Goal: Obtain resource: Download file/media

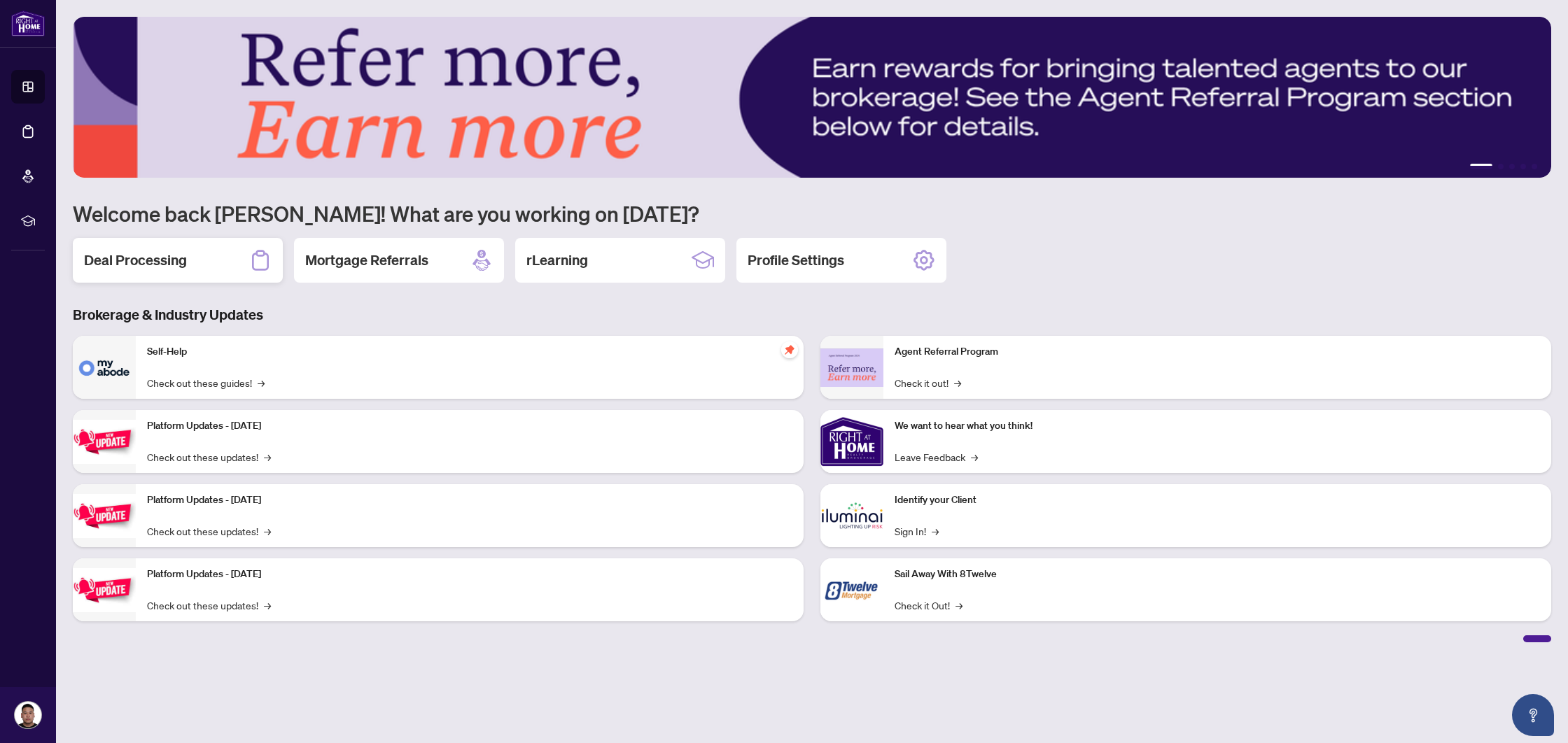
click at [169, 260] on h2 "Deal Processing" at bounding box center [135, 260] width 103 height 20
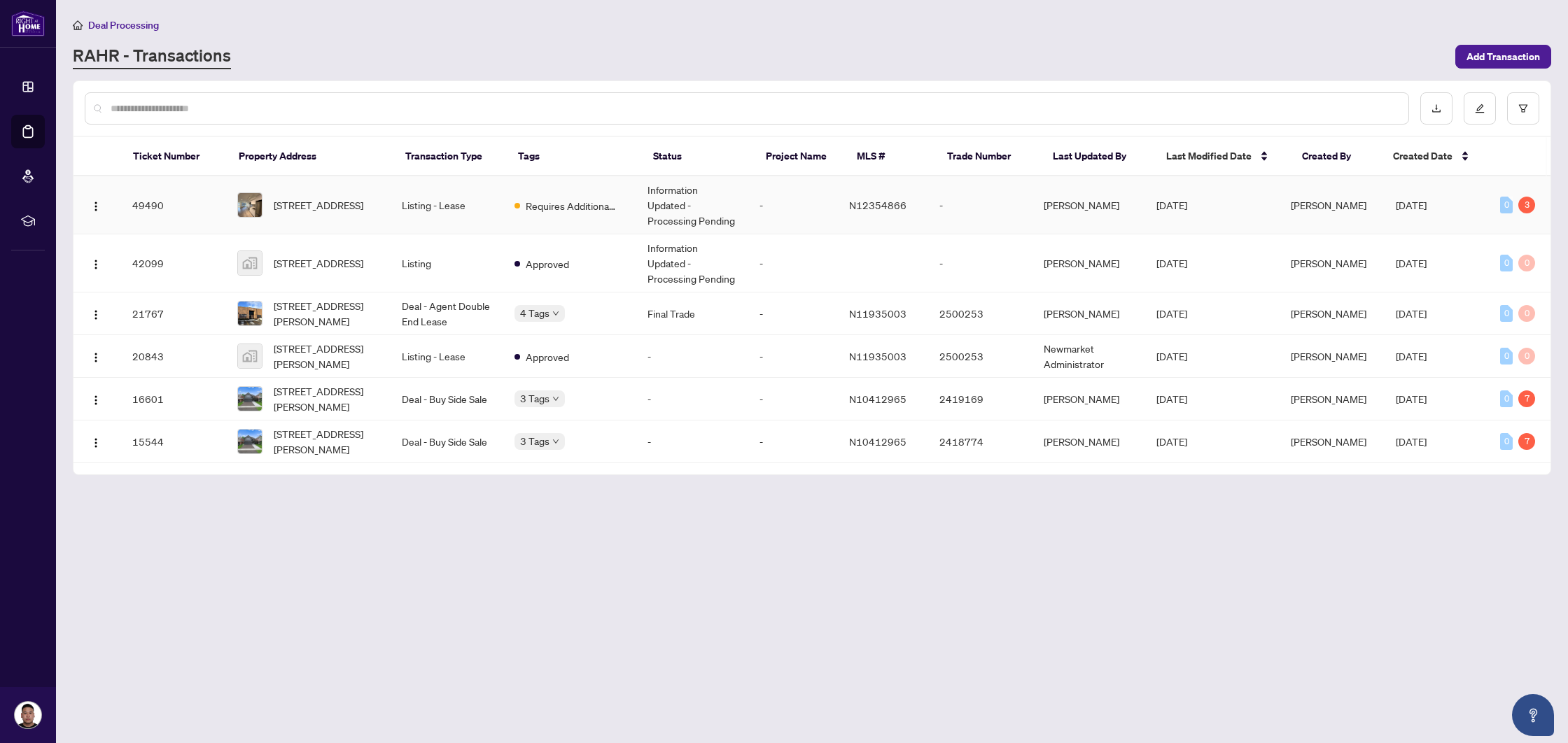
click at [423, 203] on td "Listing - Lease" at bounding box center [446, 205] width 112 height 58
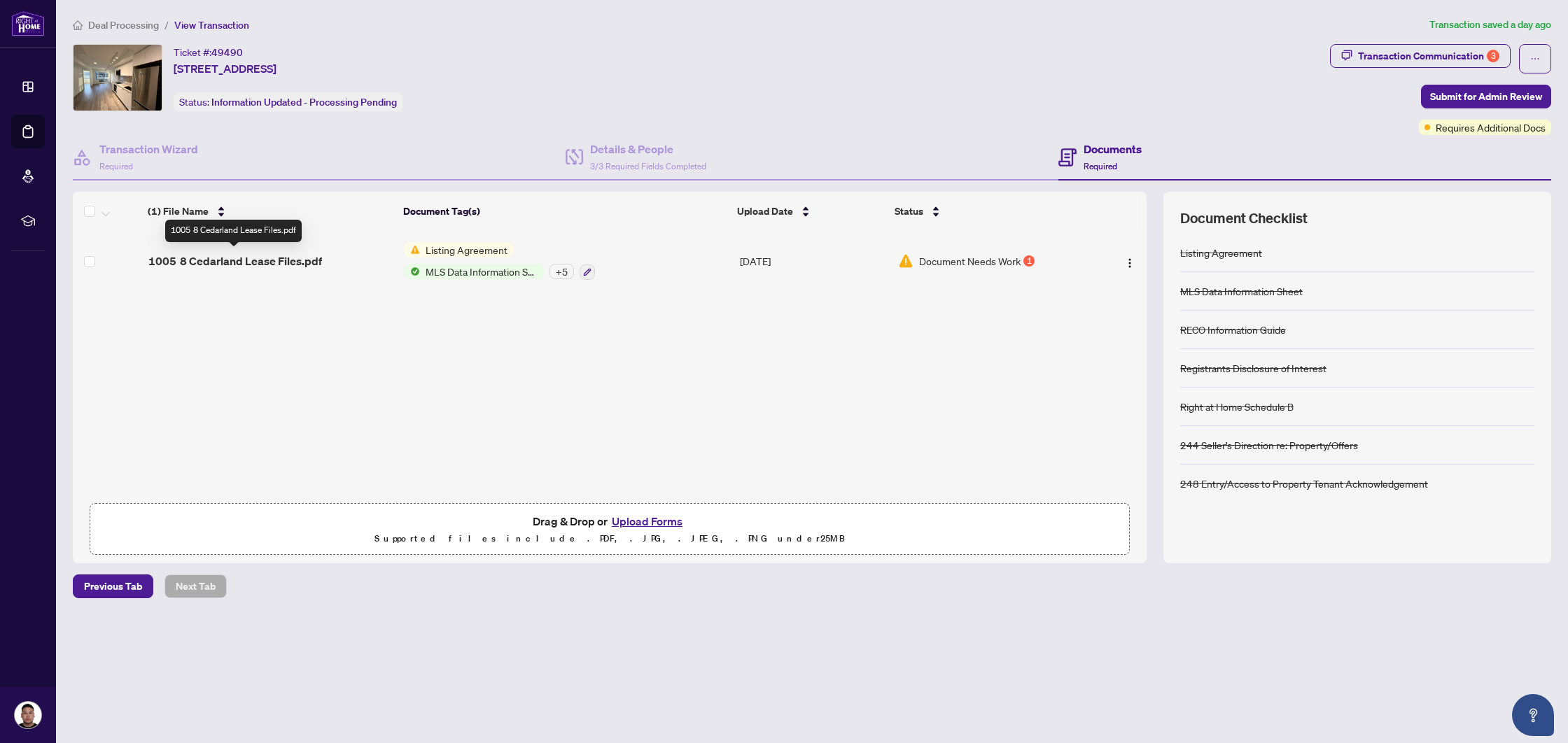
click at [296, 258] on span "1005 8 Cedarland Lease Files.pdf" at bounding box center [235, 260] width 174 height 17
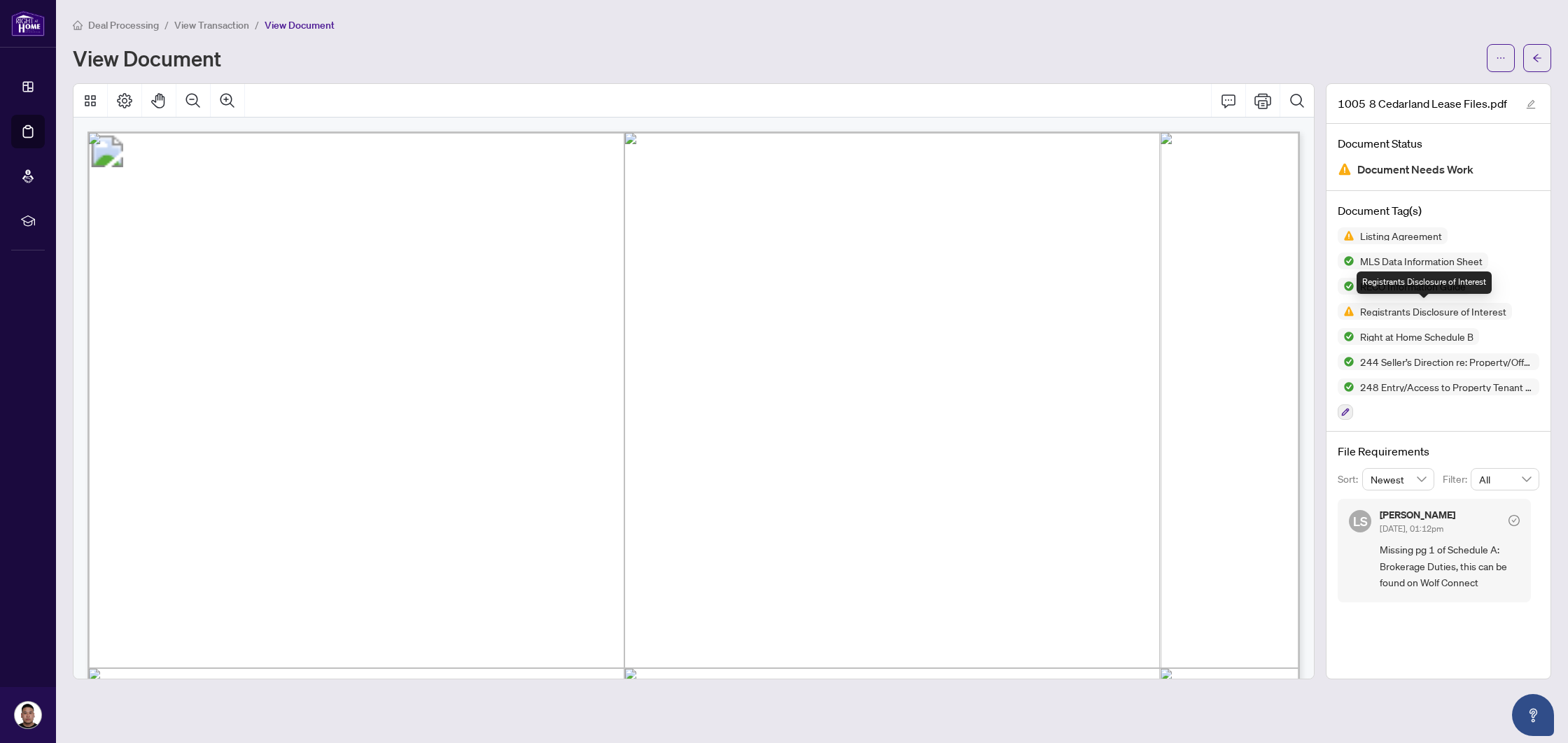
click at [1422, 312] on span "Registrants Disclosure of Interest" at bounding box center [1433, 312] width 158 height 10
click at [1404, 313] on span "Registrants Disclosure of Interest" at bounding box center [1433, 312] width 158 height 10
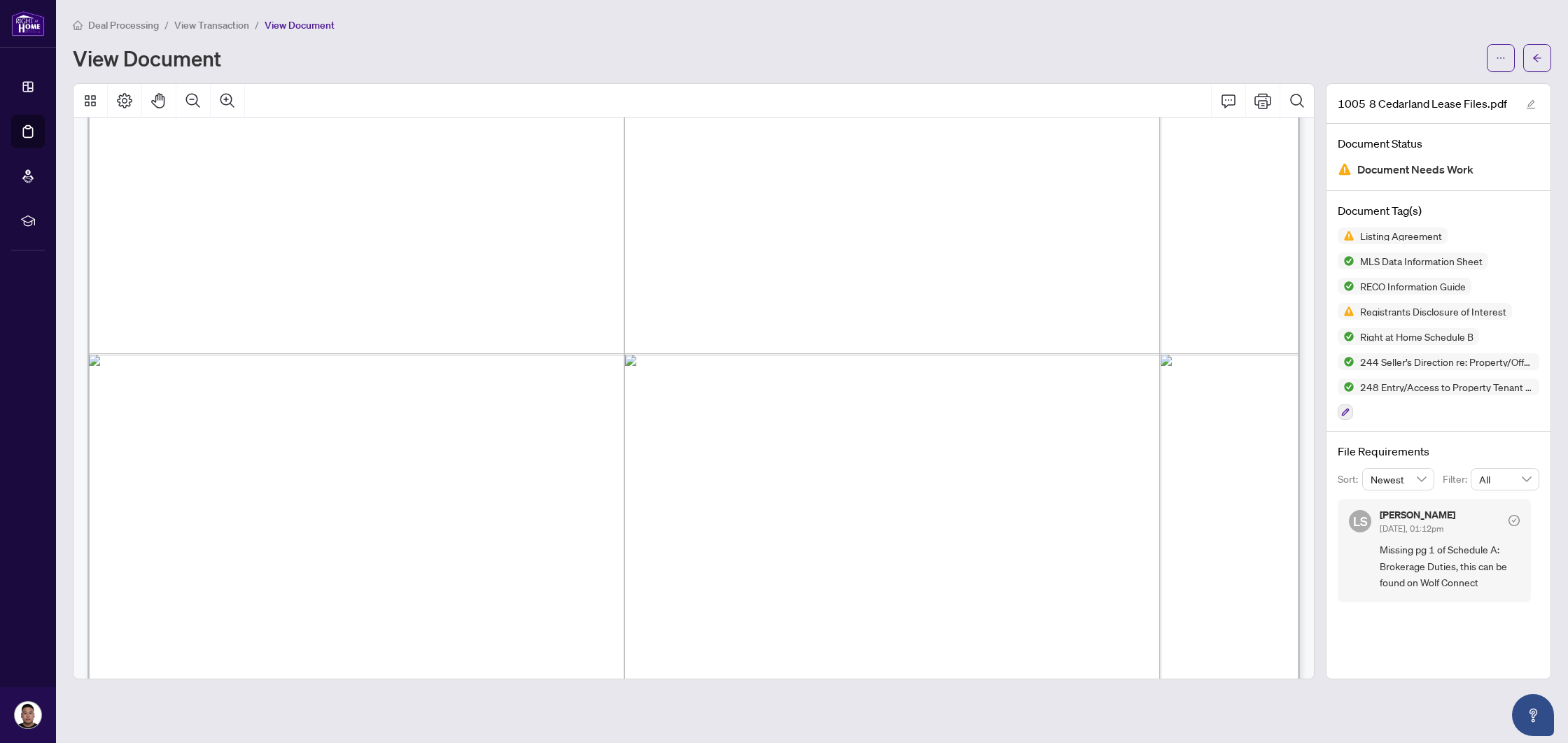
scroll to position [29857, 0]
click at [1394, 317] on span "Registrants Disclosure of Interest" at bounding box center [1424, 311] width 174 height 17
click at [1394, 310] on span "Registrants Disclosure of Interest" at bounding box center [1433, 312] width 158 height 10
click at [1528, 101] on icon "edit" at bounding box center [1531, 104] width 10 height 10
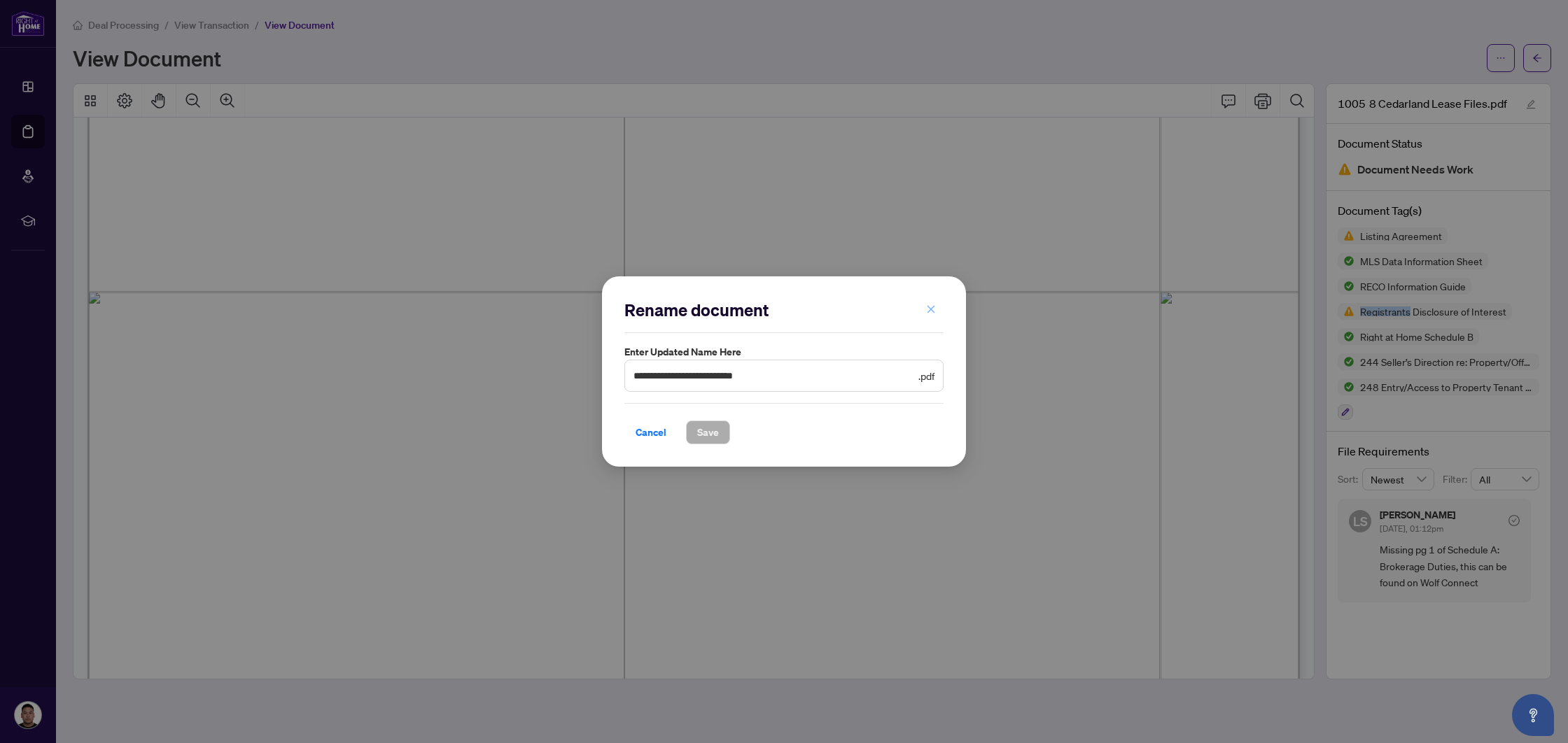
click at [935, 307] on icon "close" at bounding box center [931, 310] width 10 height 10
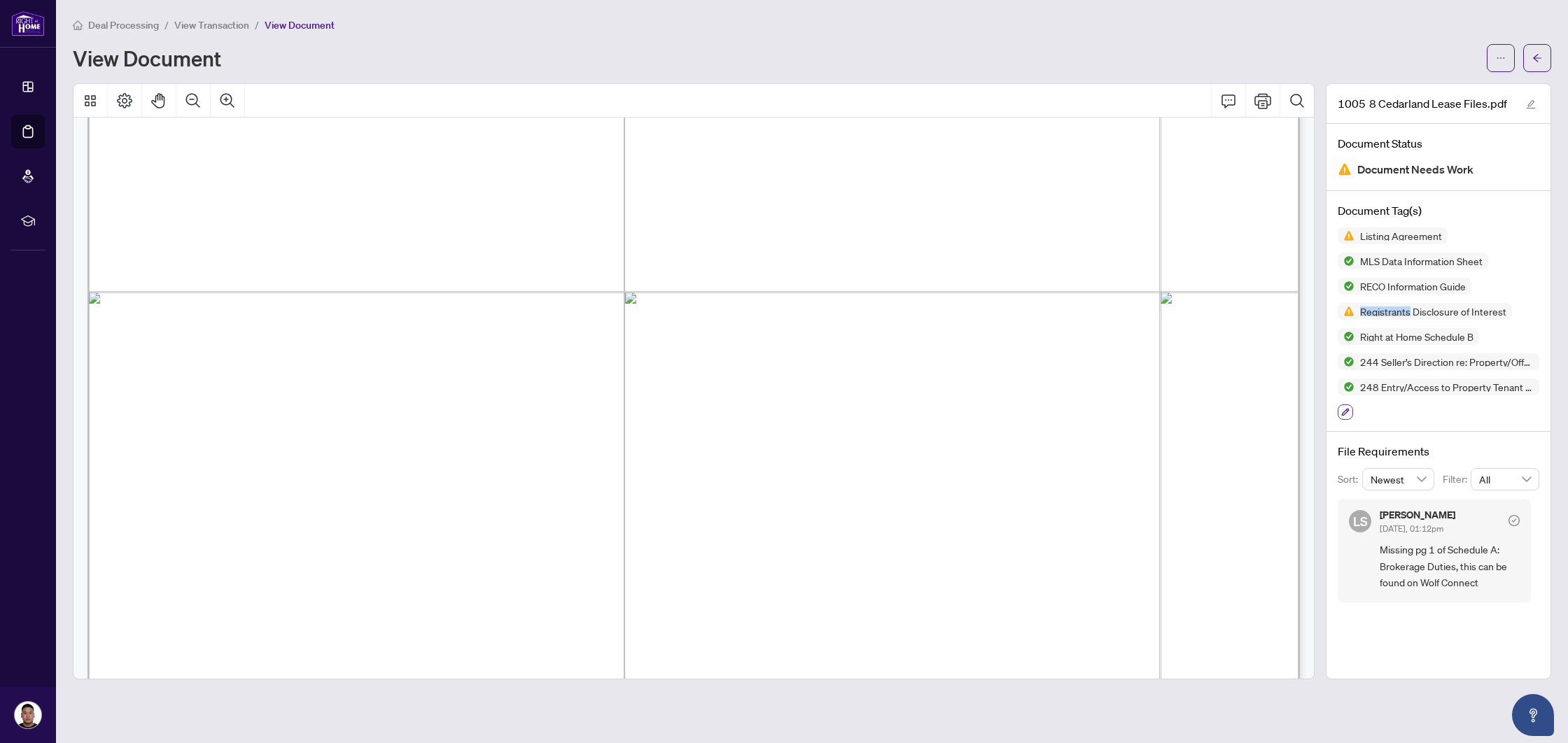
click at [1348, 415] on icon "button" at bounding box center [1345, 412] width 9 height 9
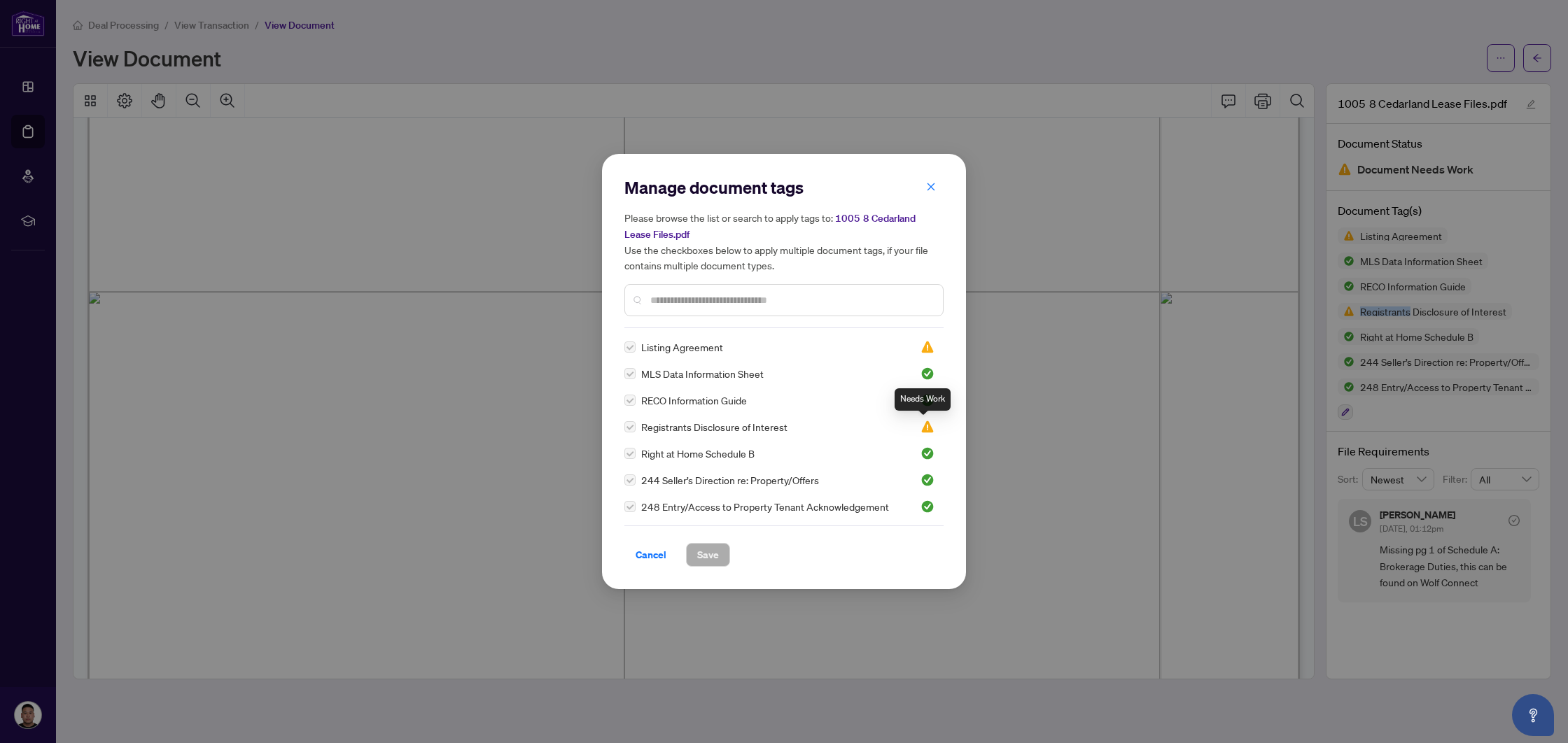
click at [924, 425] on img at bounding box center [927, 426] width 14 height 14
click at [646, 552] on span "Cancel" at bounding box center [650, 555] width 31 height 22
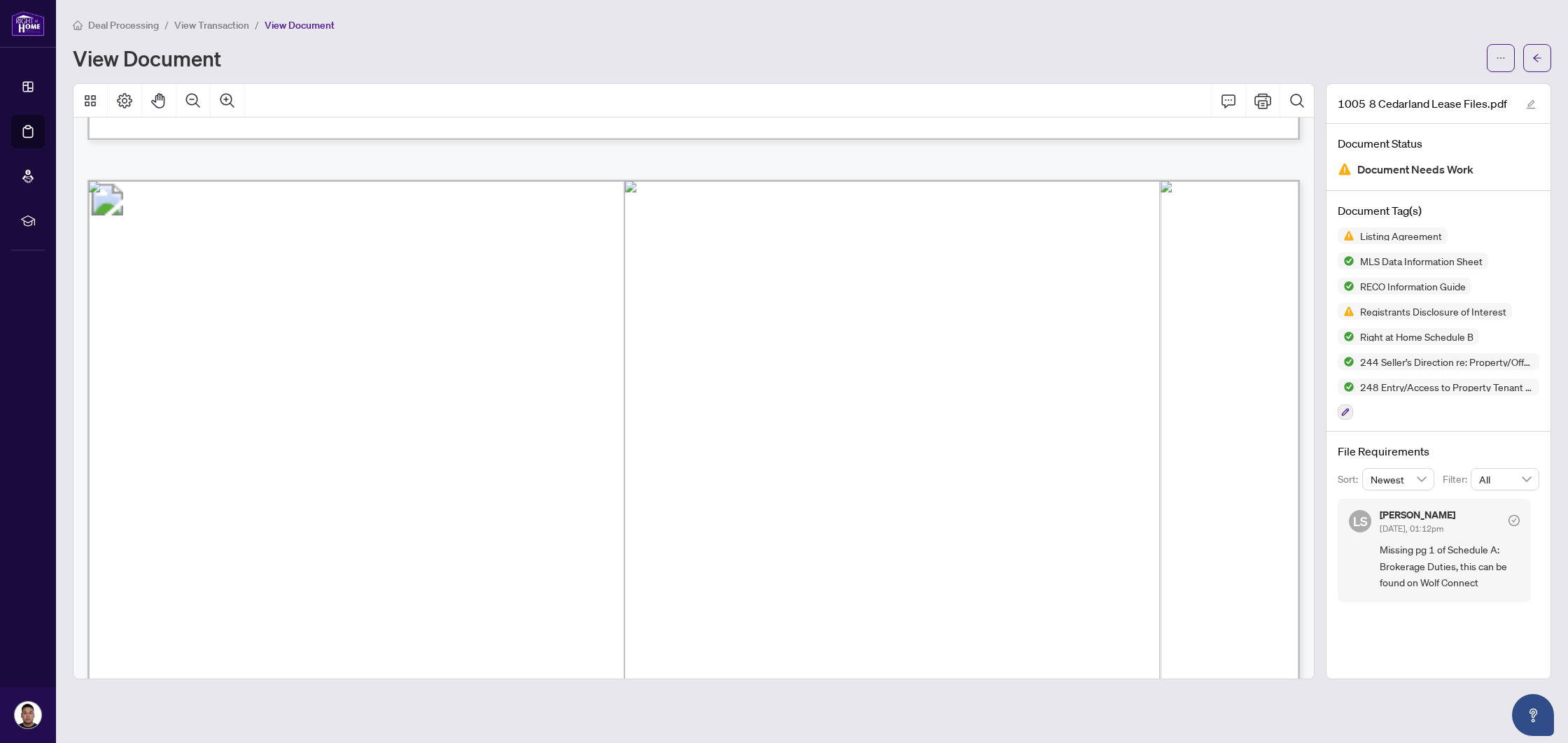
scroll to position [28876, 0]
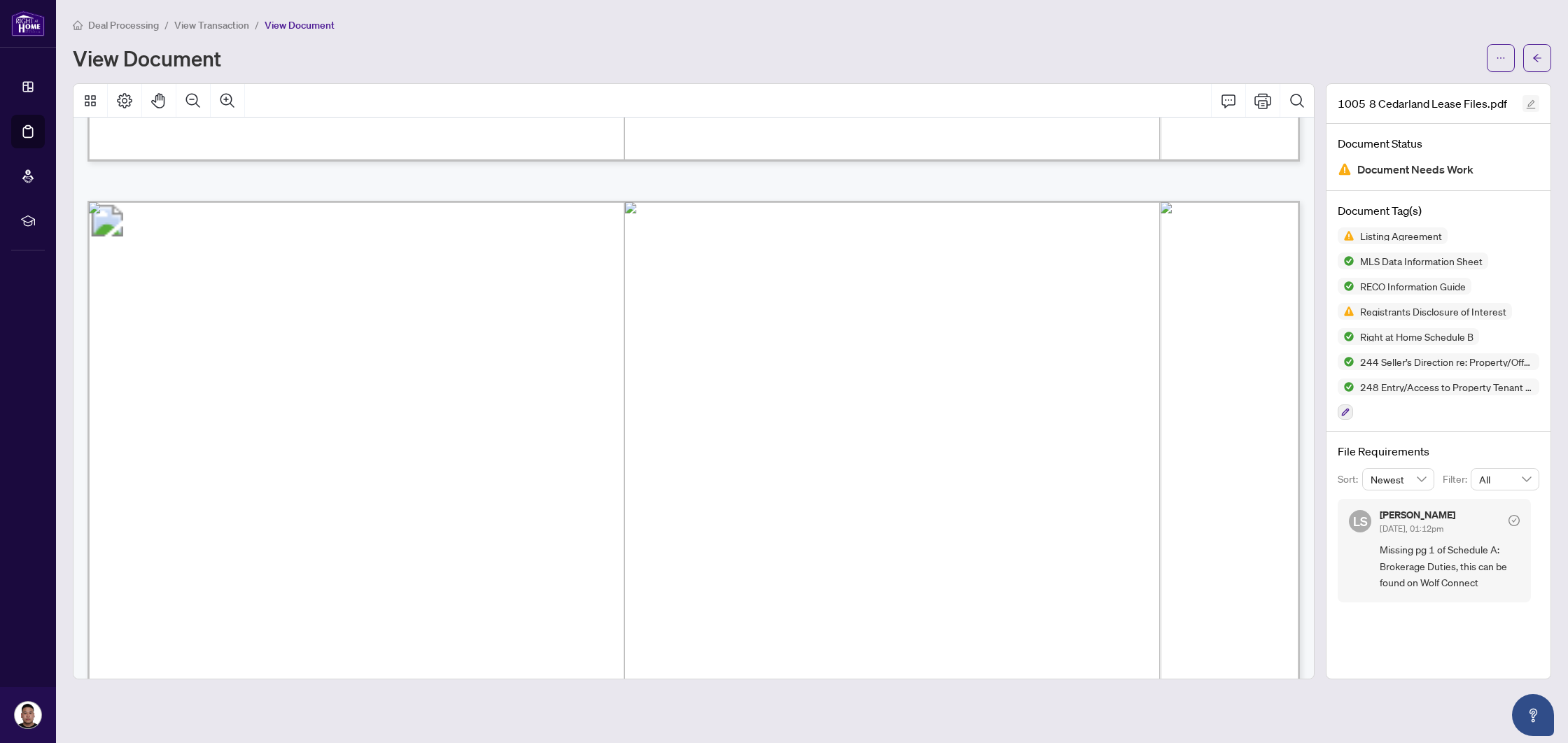
click at [1527, 106] on icon "edit" at bounding box center [1531, 104] width 10 height 10
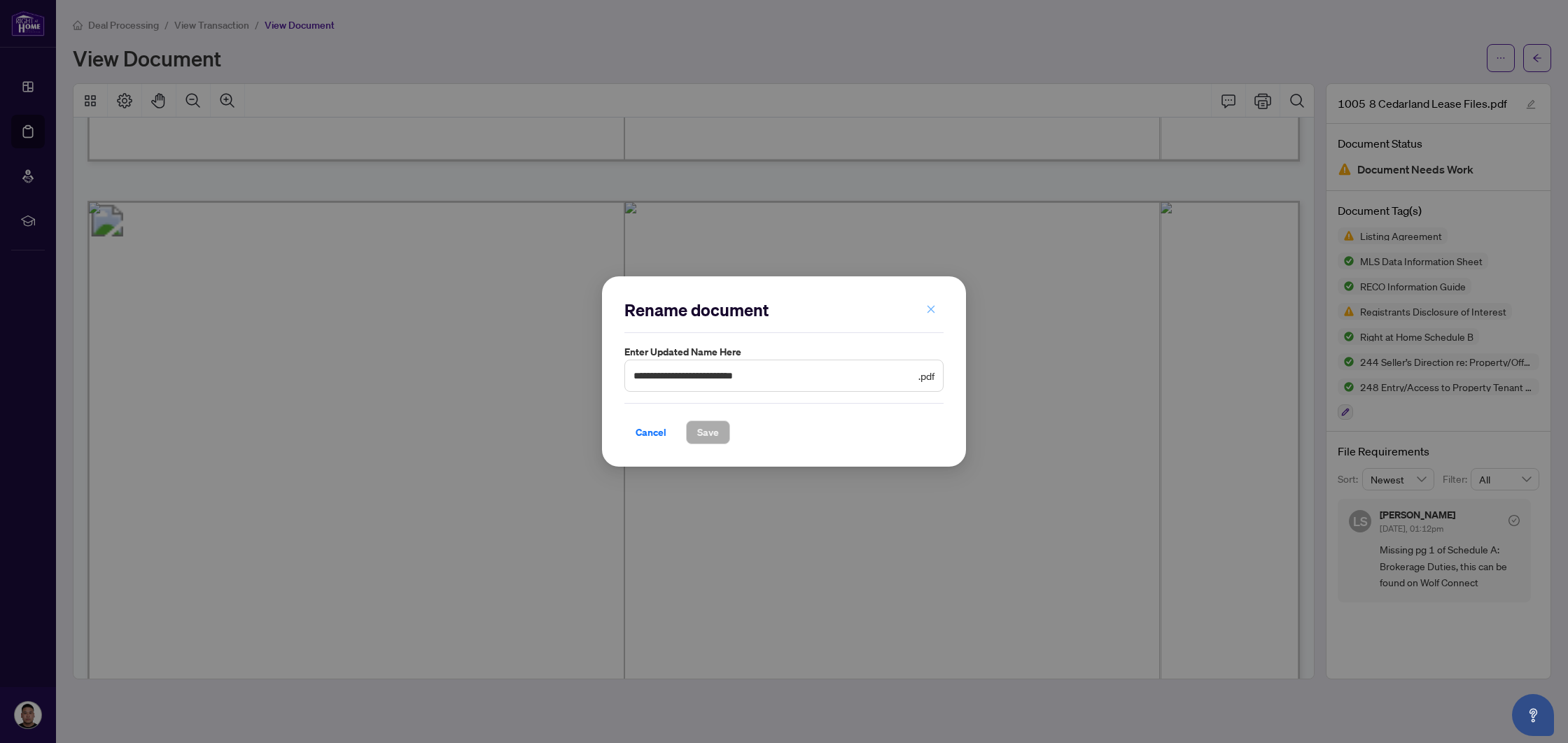
click at [928, 306] on icon "close" at bounding box center [931, 309] width 8 height 8
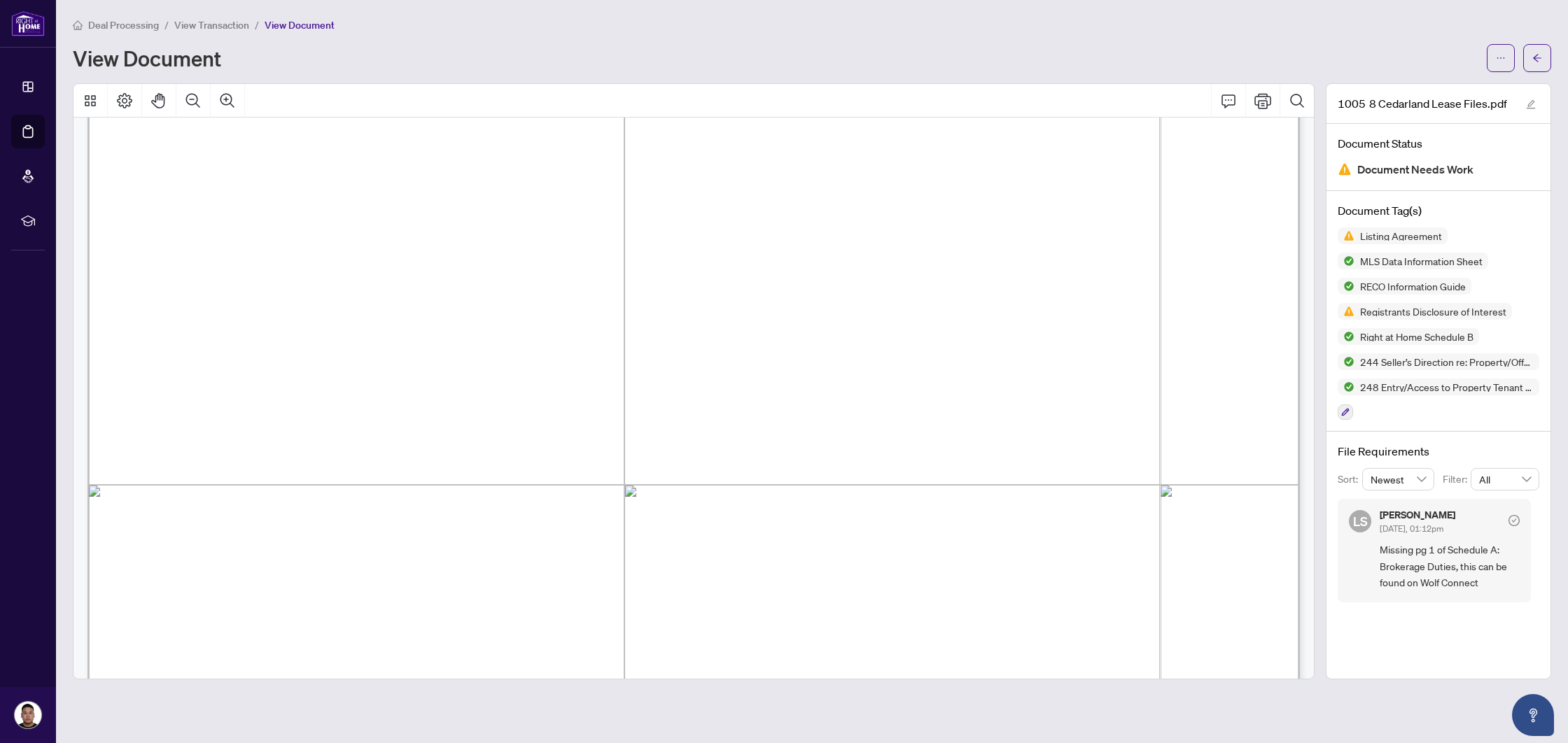
scroll to position [29121, 0]
click at [1512, 522] on icon "check-circle" at bounding box center [1513, 520] width 11 height 11
click at [1444, 563] on span "Missing pg 1 of Schedule A: Brokerage Duties, this can be found on Wolf Connect" at bounding box center [1449, 566] width 140 height 49
click at [1497, 57] on icon "ellipsis" at bounding box center [1501, 59] width 10 height 10
click at [1428, 85] on span "Download" at bounding box center [1450, 88] width 106 height 15
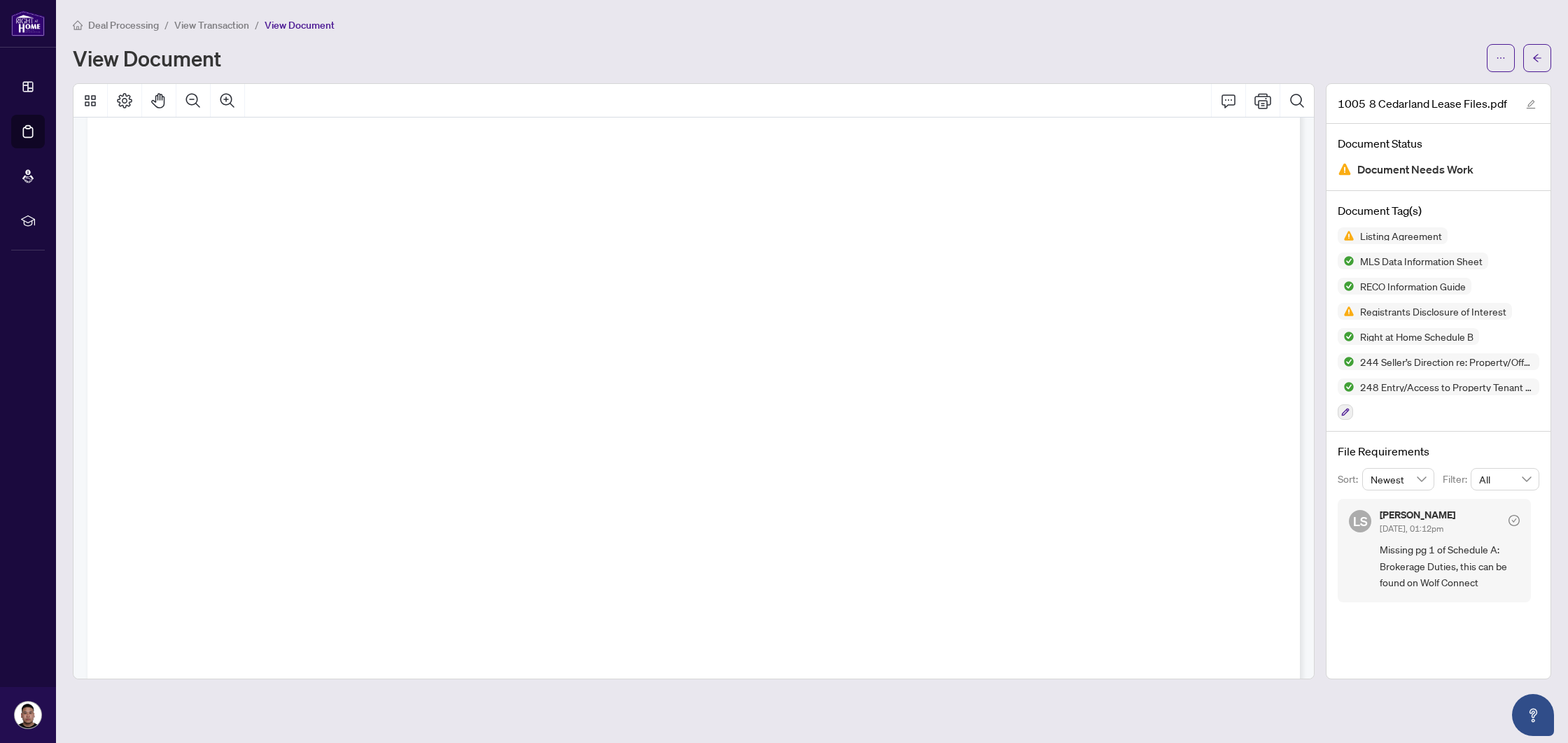
scroll to position [12923, 0]
